Goal: Information Seeking & Learning: Learn about a topic

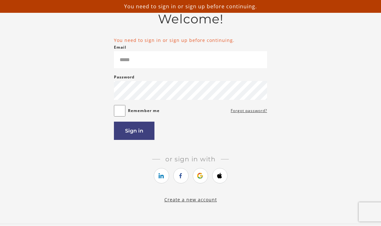
scroll to position [41, 0]
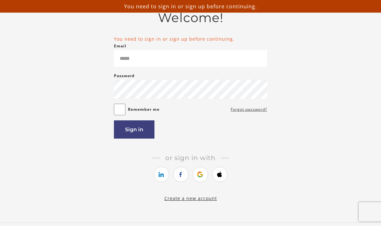
click at [201, 173] on icon "https://courses.thinkific.com/users/auth/google?ss%5Breferral%5D=&ss%5Buser_ret…" at bounding box center [200, 175] width 8 height 8
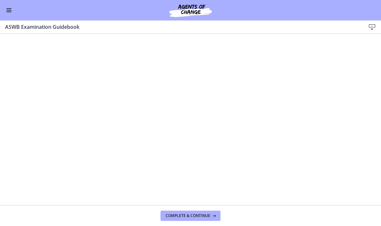
click at [8, 11] on span "Enable menu" at bounding box center [8, 11] width 5 height 1
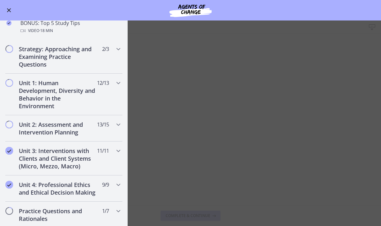
scroll to position [334, 0]
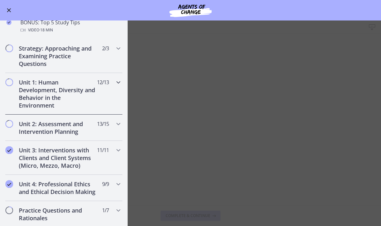
click at [115, 86] on span "Chapters" at bounding box center [119, 82] width 8 height 8
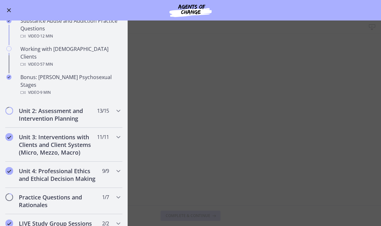
scroll to position [416, 0]
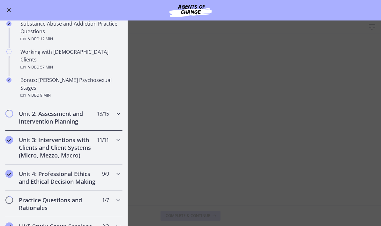
click at [114, 104] on div "Unit 2: Assessment and Intervention Planning 13 / 15 Completed" at bounding box center [64, 117] width 118 height 26
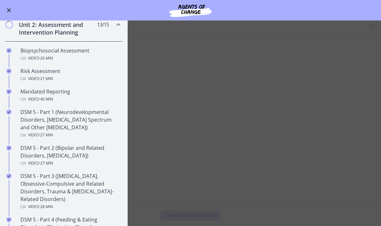
scroll to position [194, 0]
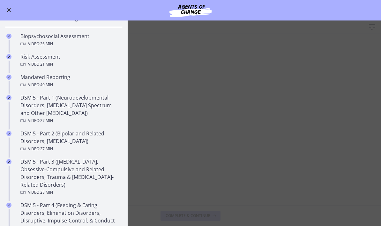
click at [99, 41] on div "Video · 26 min" at bounding box center [70, 44] width 100 height 8
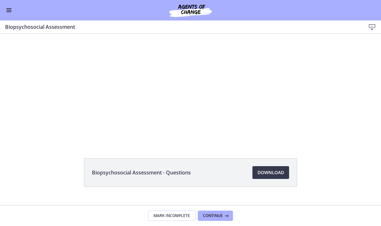
scroll to position [27, 0]
click at [263, 119] on div "Tap for sound @keyframes VOLUME_SMALL_WAVE_FLASH { 0% { opacity: 0; } 33% { opa…" at bounding box center [191, 69] width 242 height 125
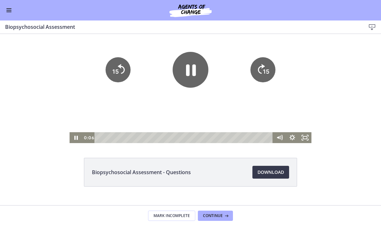
click at [11, 11] on button "Enable menu" at bounding box center [9, 10] width 8 height 8
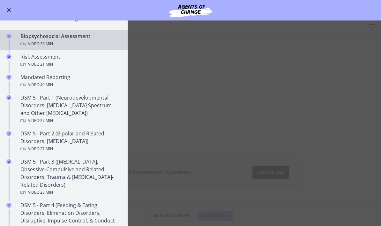
click at [101, 103] on div "DSM 5 - Part 1 (Neurodevelopmental Disorders, [MEDICAL_DATA] Spectrum and Other…" at bounding box center [70, 109] width 100 height 31
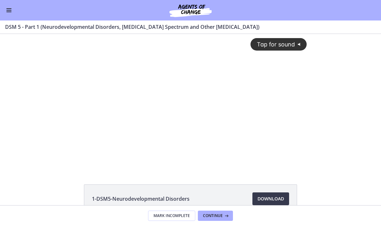
click at [297, 43] on icon "@keyframes VOLUME_SMALL_WAVE_FLASH { 0% { opacity: 0; } 33% { opacity: 1; } 66%…" at bounding box center [300, 44] width 11 height 11
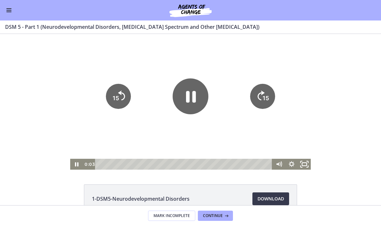
click at [306, 164] on icon "Fullscreen" at bounding box center [304, 163] width 15 height 13
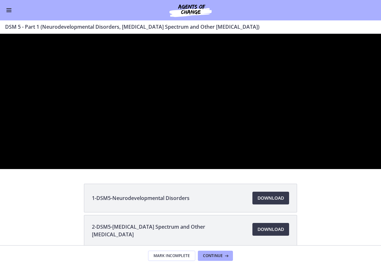
click at [36, 169] on div at bounding box center [190, 101] width 381 height 135
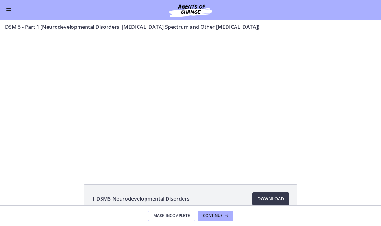
click at [112, 97] on div "Tap for sound @keyframes VOLUME_SMALL_WAVE_FLASH { 0% { opacity: 0; } 33% { opa…" at bounding box center [190, 101] width 241 height 135
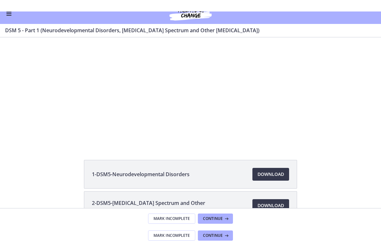
scroll to position [28, 0]
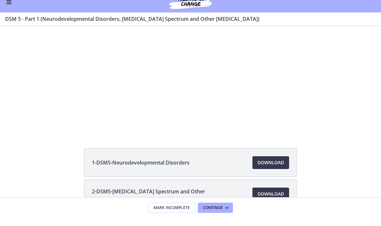
click at [159, 82] on div at bounding box center [190, 65] width 241 height 135
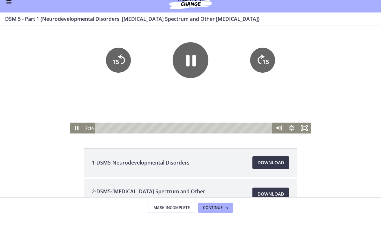
click at [308, 125] on icon "Fullscreen" at bounding box center [304, 127] width 13 height 11
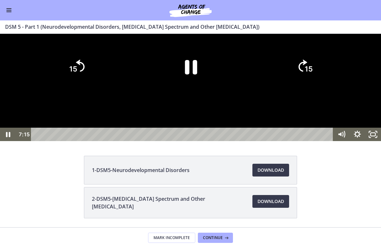
scroll to position [0, 0]
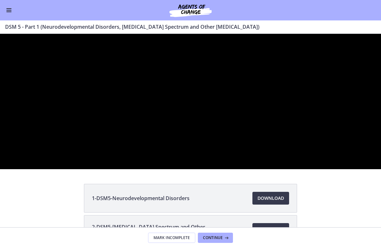
click at [333, 169] on div at bounding box center [190, 101] width 381 height 135
click at [229, 169] on div at bounding box center [190, 101] width 381 height 135
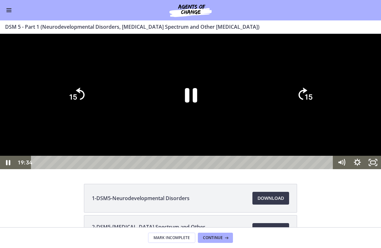
click at [188, 103] on icon "Pause" at bounding box center [191, 95] width 12 height 14
